Goal: Task Accomplishment & Management: Use online tool/utility

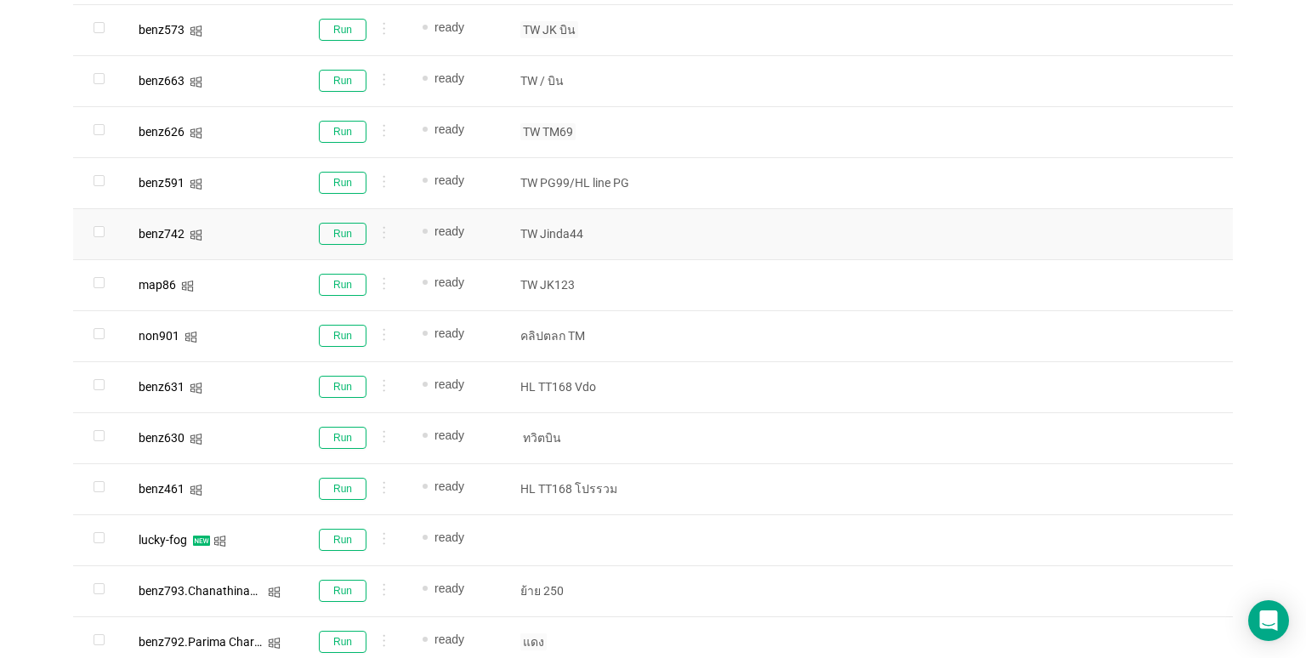
scroll to position [866, 0]
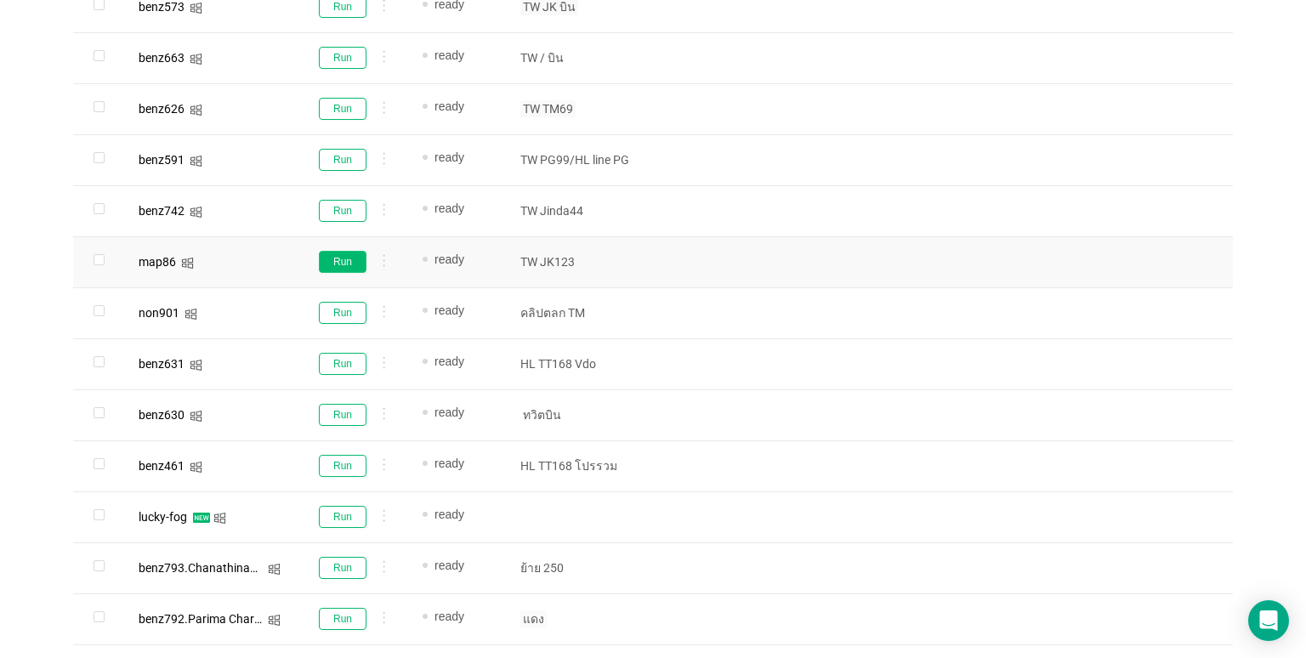
click at [336, 262] on button "Run" at bounding box center [343, 262] width 48 height 22
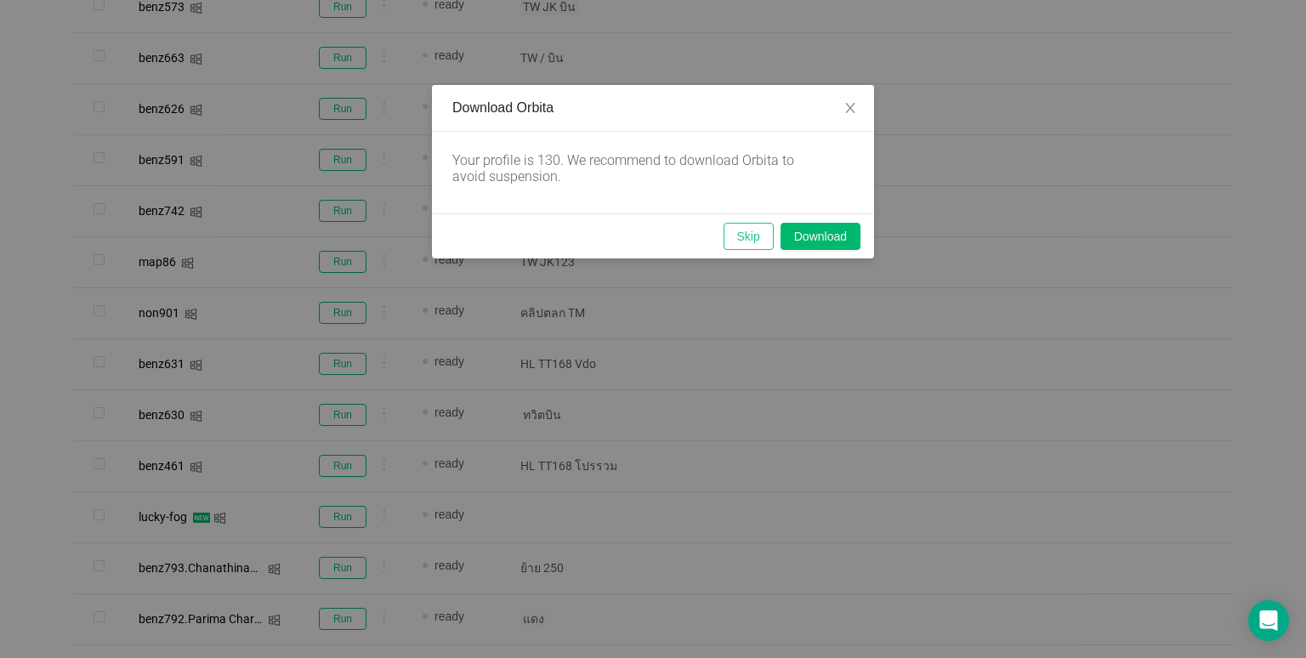
click at [742, 237] on button "Skip" at bounding box center [749, 236] width 50 height 27
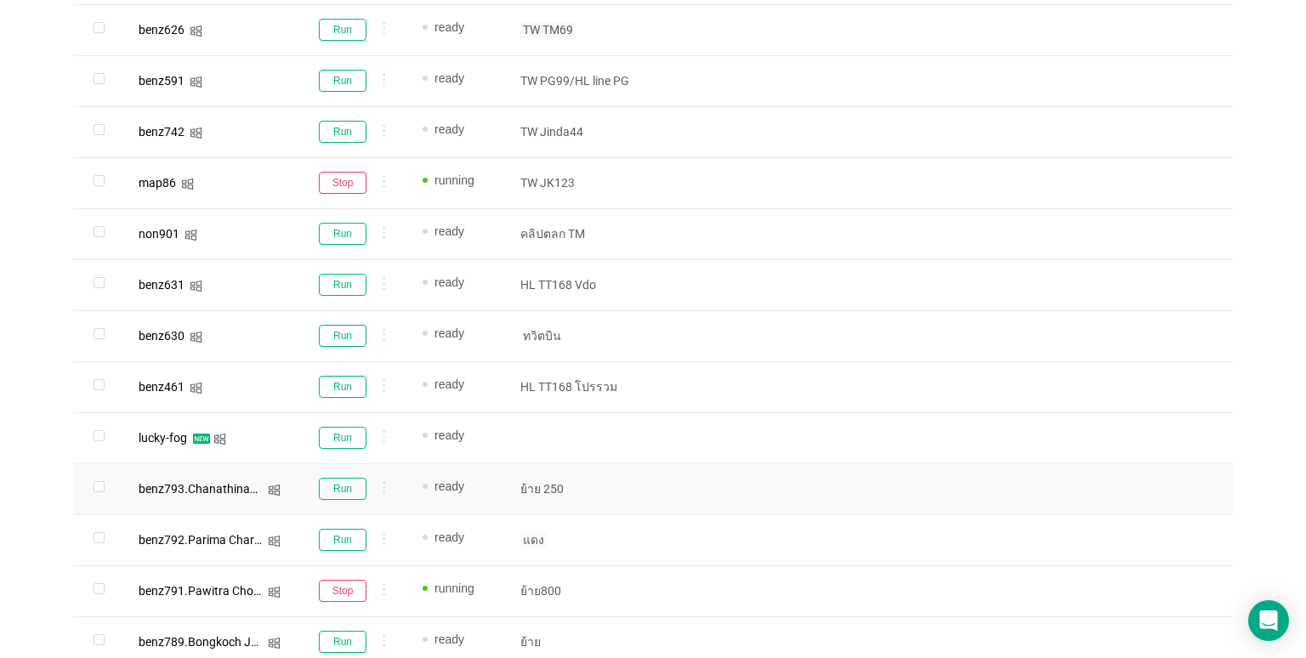
scroll to position [951, 0]
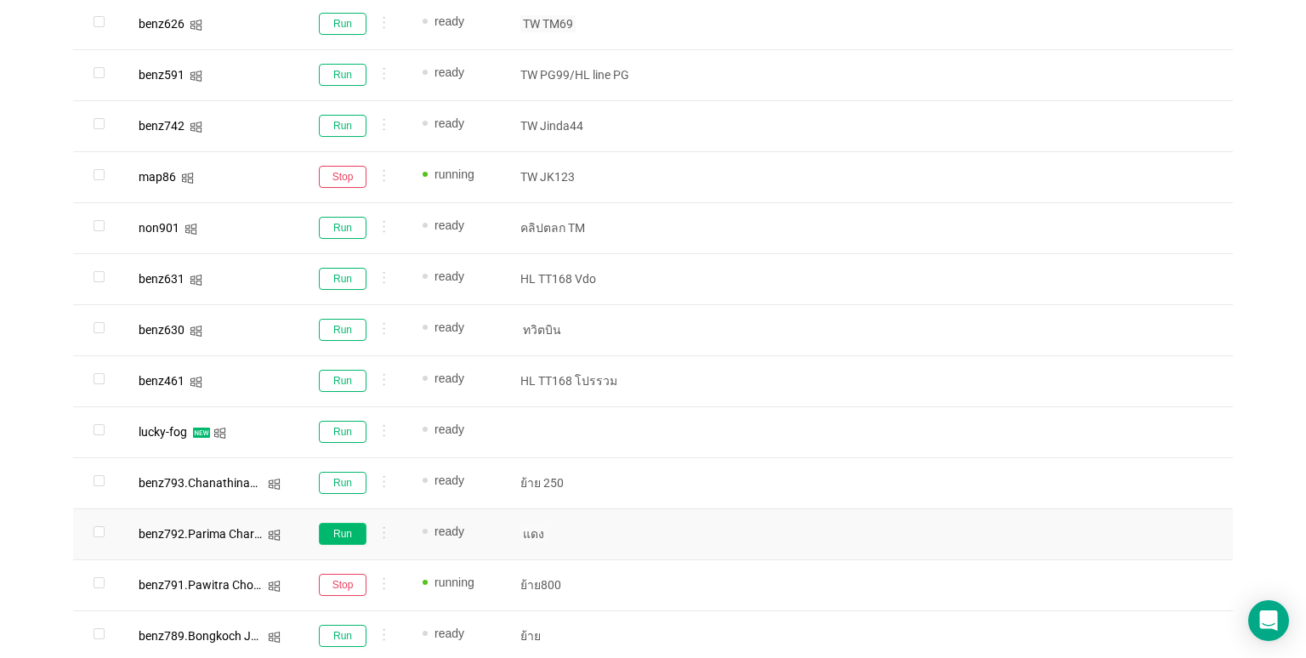
click at [329, 537] on button "Run" at bounding box center [343, 534] width 48 height 22
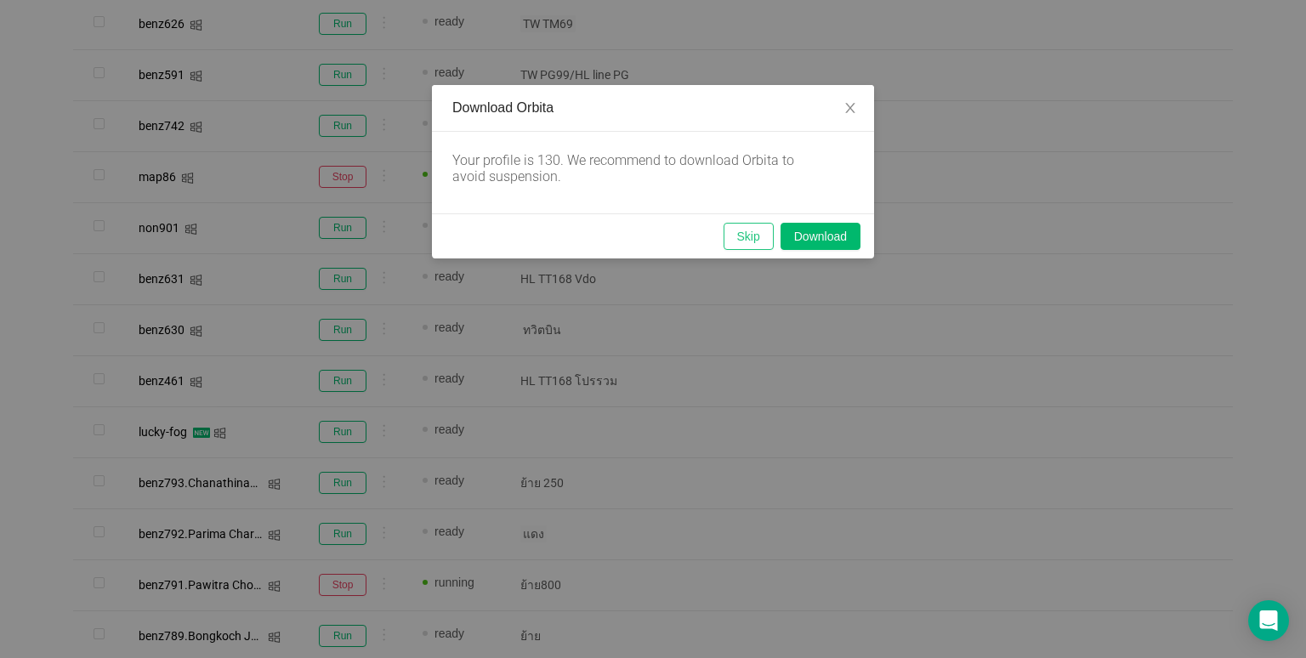
click at [740, 233] on button "Skip" at bounding box center [749, 236] width 50 height 27
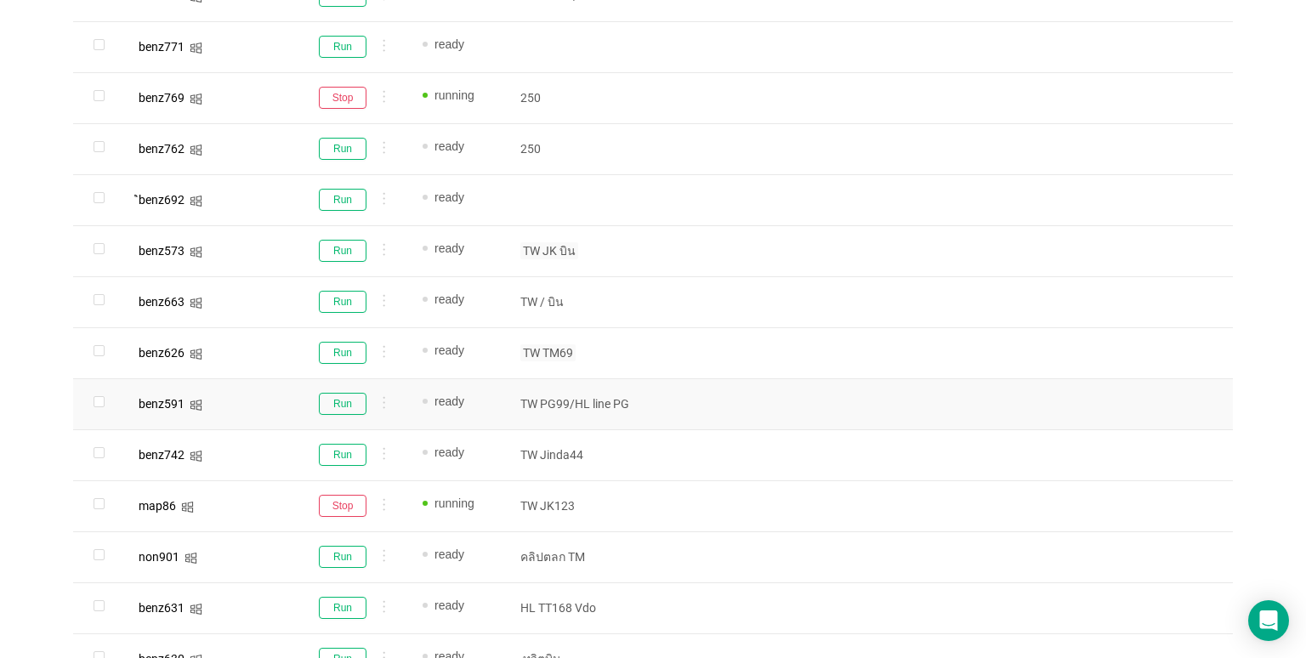
scroll to position [611, 0]
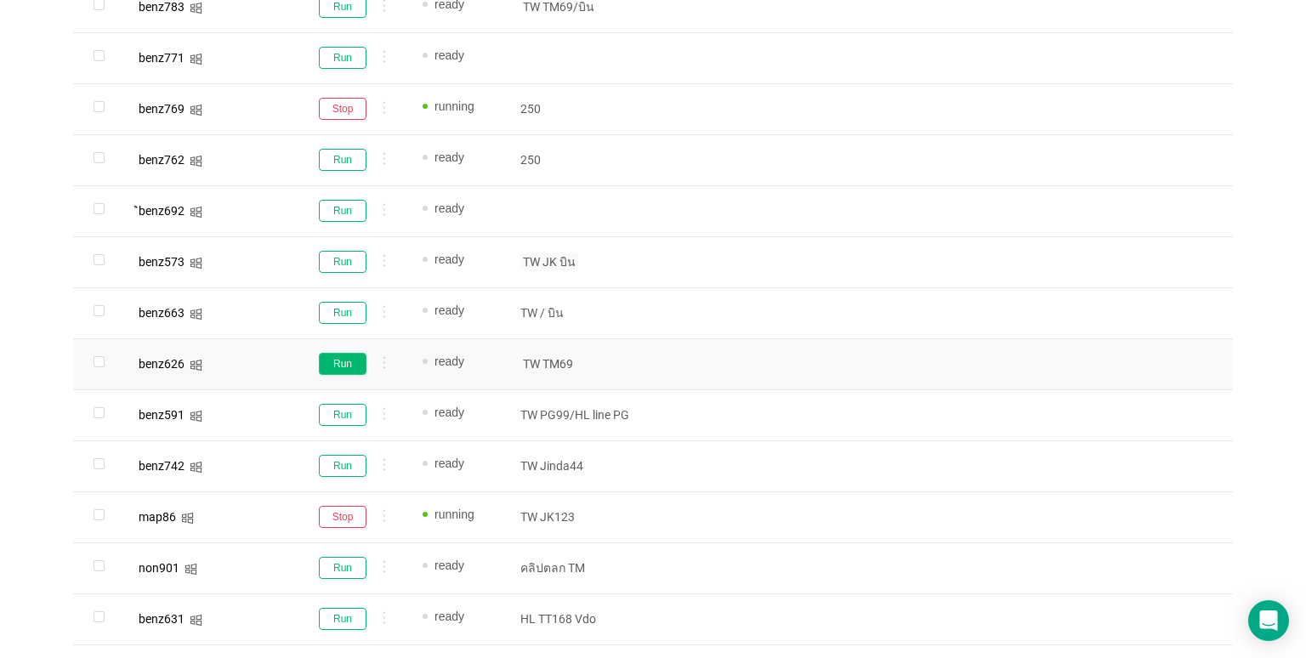
click at [326, 366] on button "Run" at bounding box center [343, 364] width 48 height 22
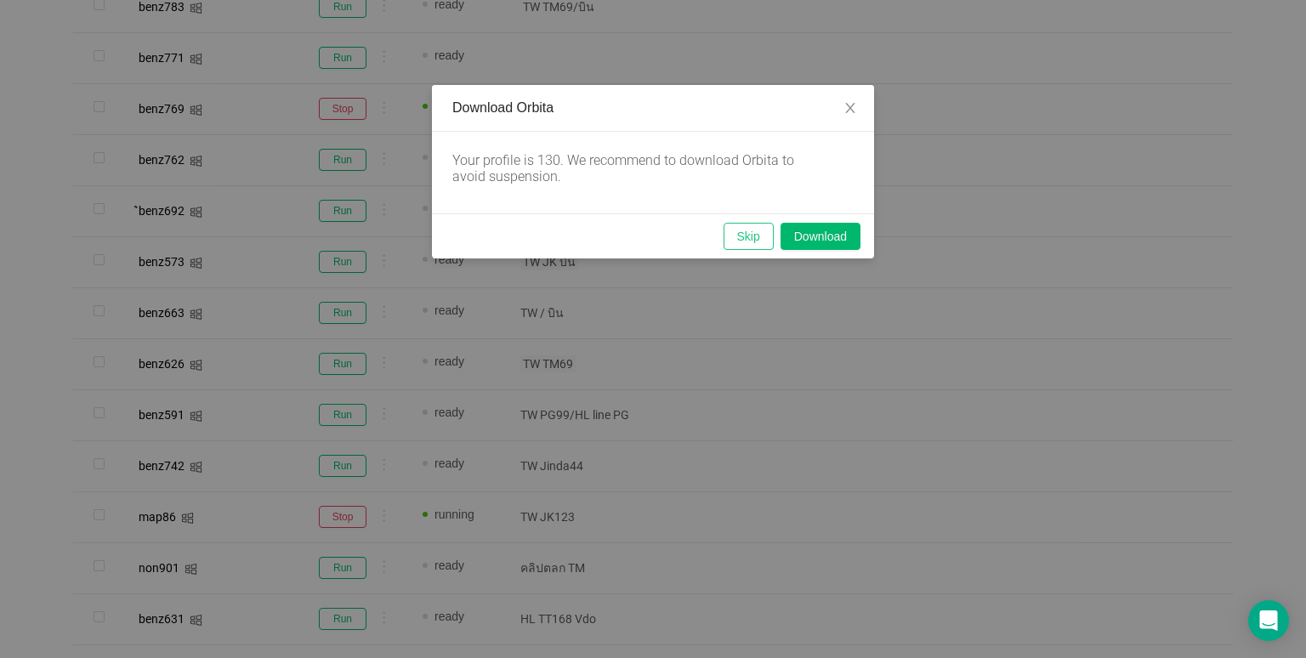
click at [748, 235] on button "Skip" at bounding box center [749, 236] width 50 height 27
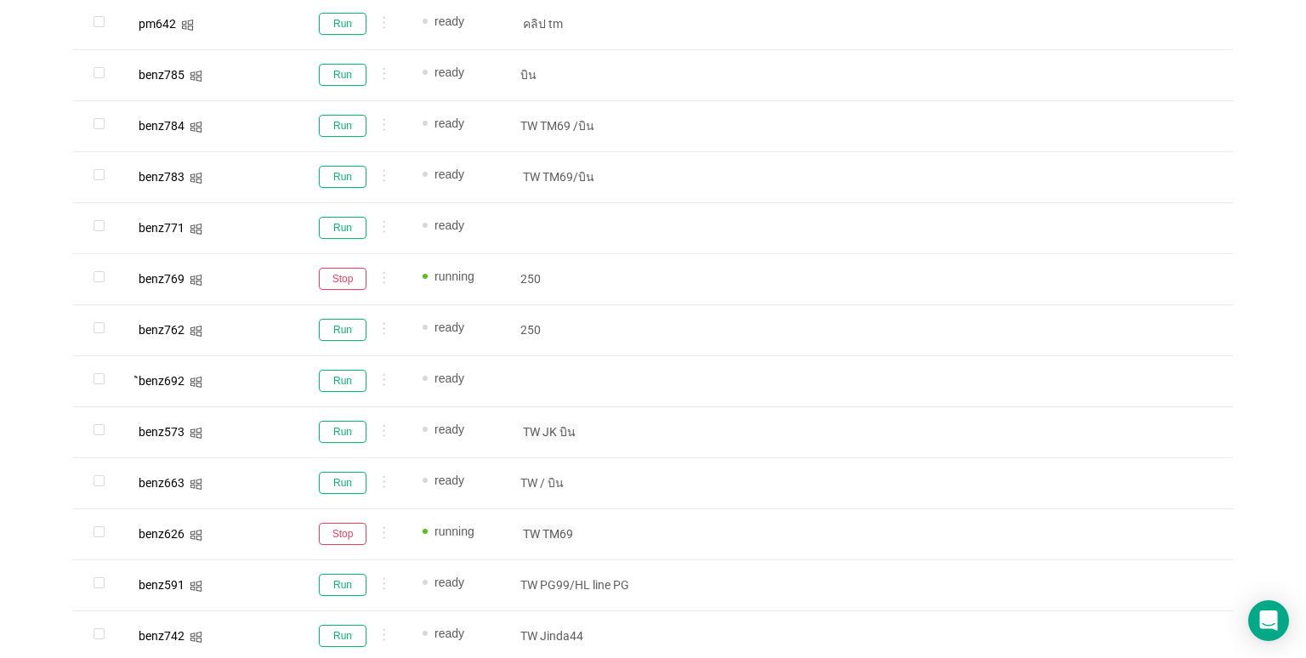
scroll to position [186, 0]
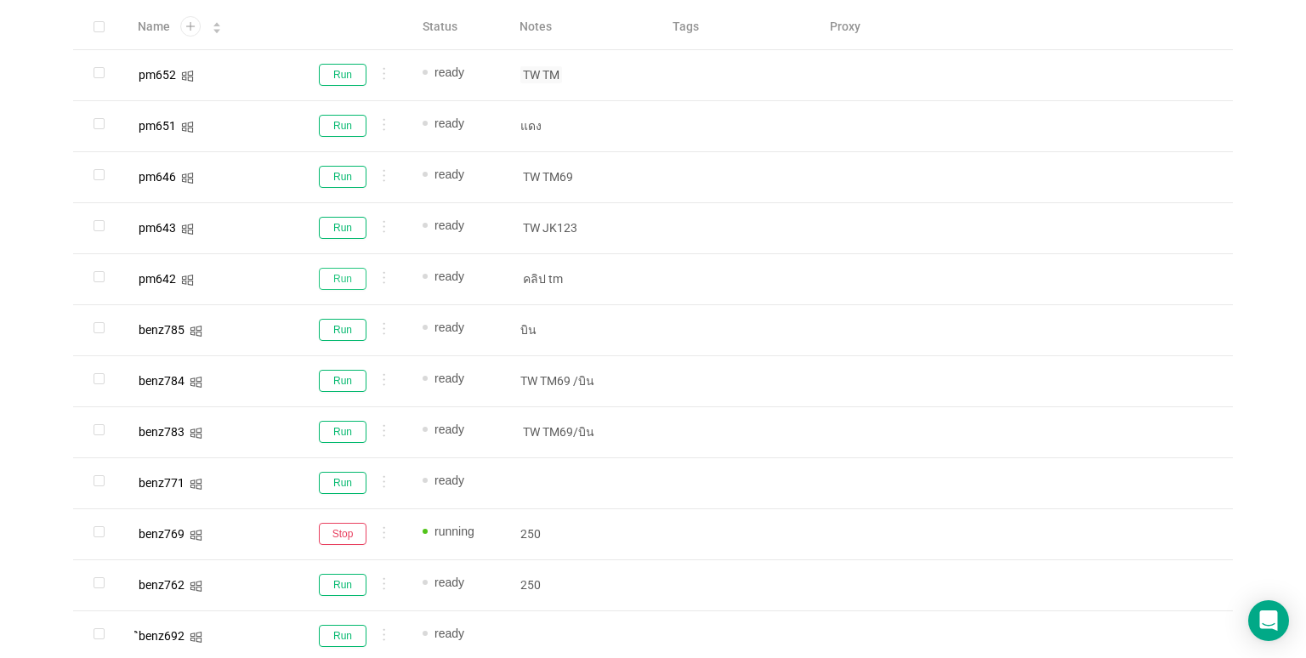
drag, startPoint x: 344, startPoint y: 277, endPoint x: 447, endPoint y: 270, distance: 103.1
click at [344, 277] on button "Run" at bounding box center [343, 279] width 48 height 22
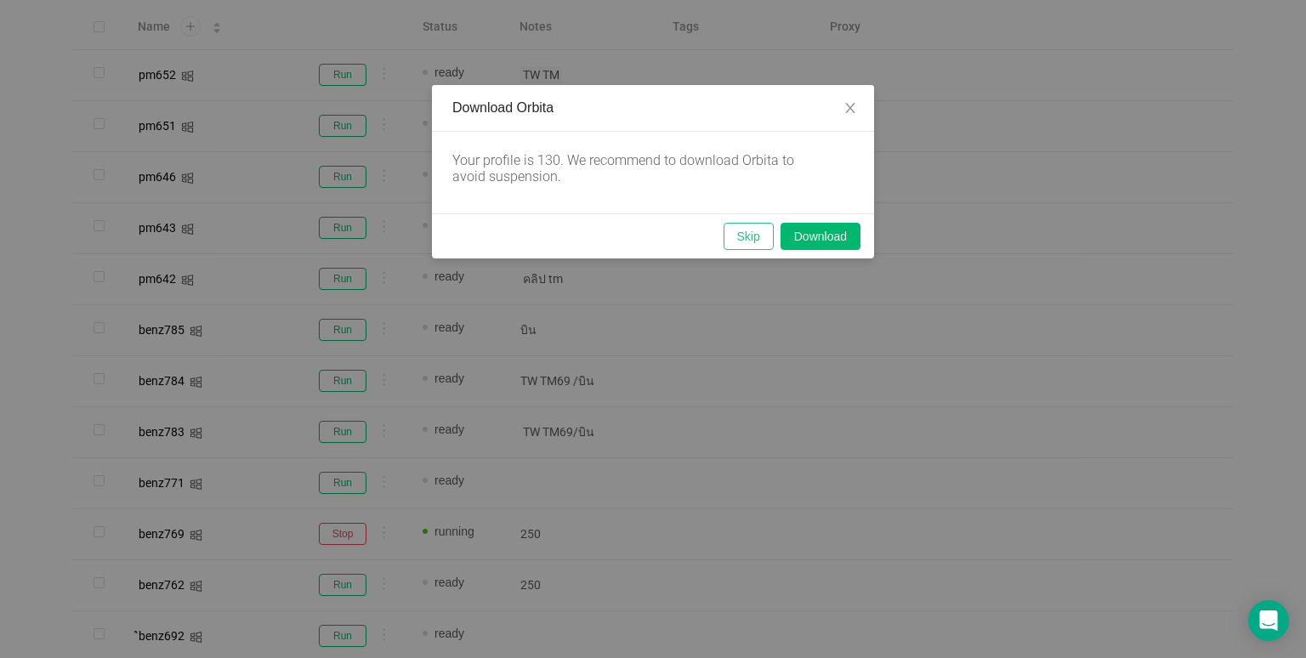
click at [748, 235] on button "Skip" at bounding box center [749, 236] width 50 height 27
